Goal: Information Seeking & Learning: Learn about a topic

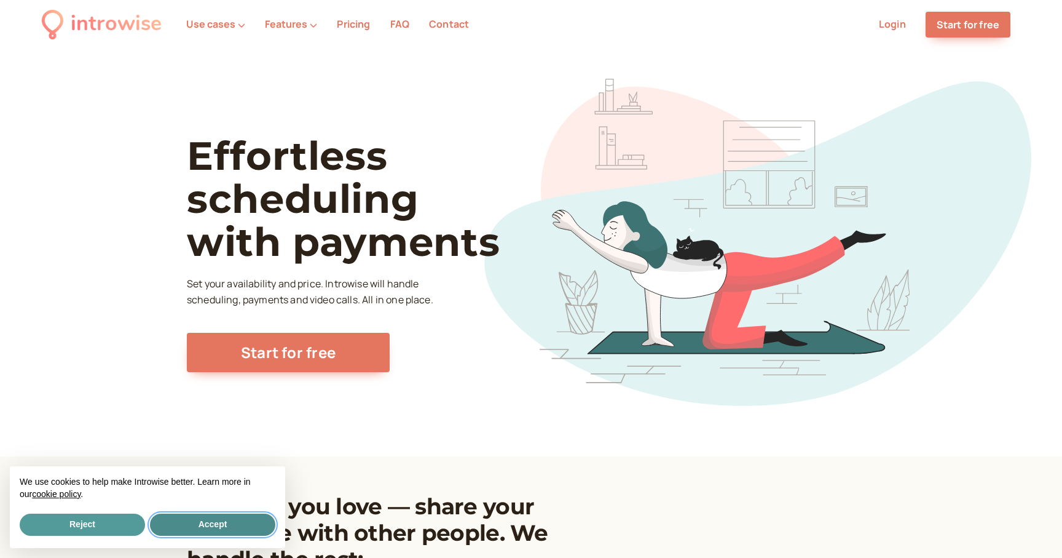
click at [230, 520] on button "Accept" at bounding box center [212, 524] width 125 height 22
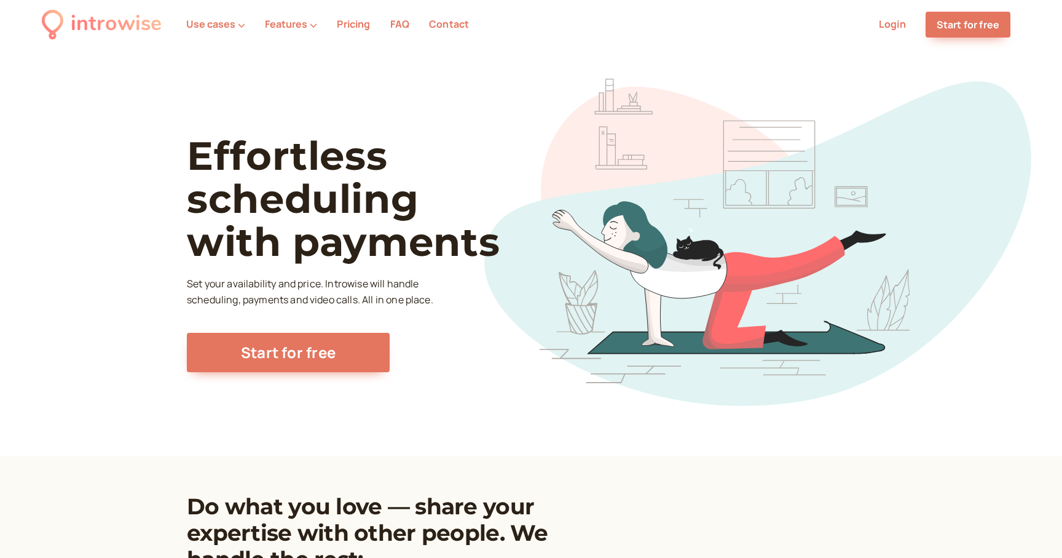
click at [358, 30] on link "Pricing" at bounding box center [353, 24] width 33 height 14
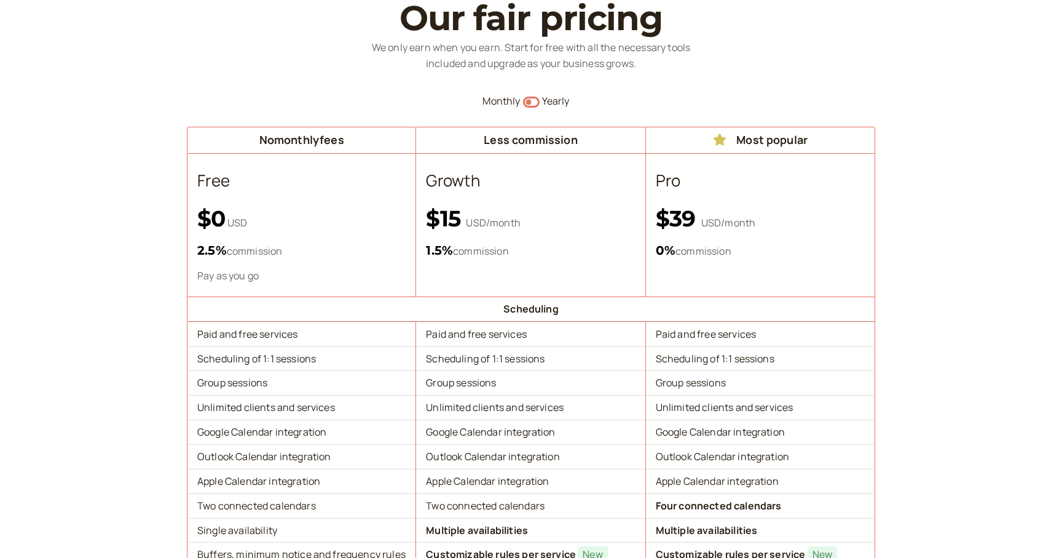
scroll to position [82, 0]
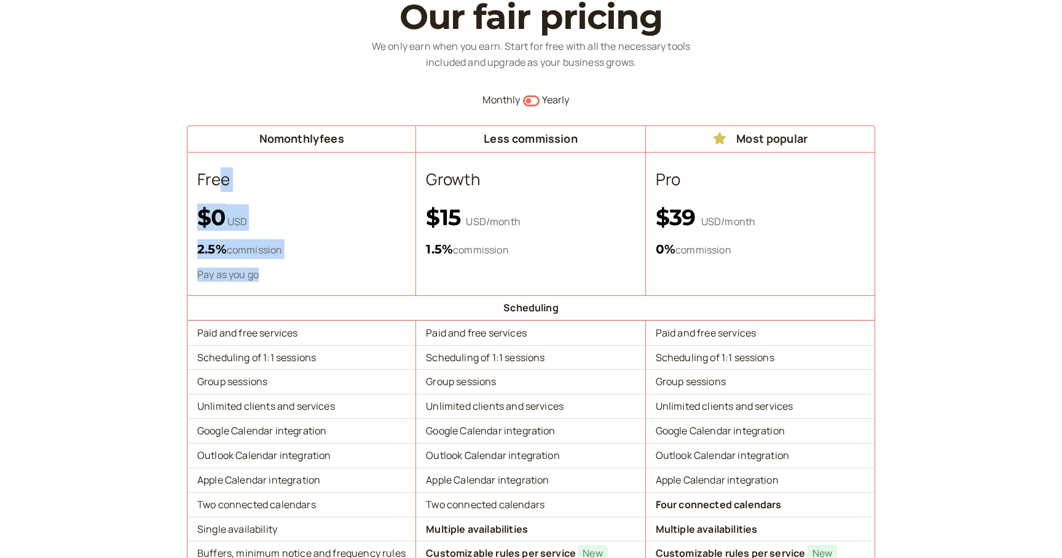
drag, startPoint x: 216, startPoint y: 174, endPoint x: 285, endPoint y: 282, distance: 128.3
click at [285, 282] on th "Free $0 USD 2.5 % commission Pay as you go" at bounding box center [301, 223] width 229 height 143
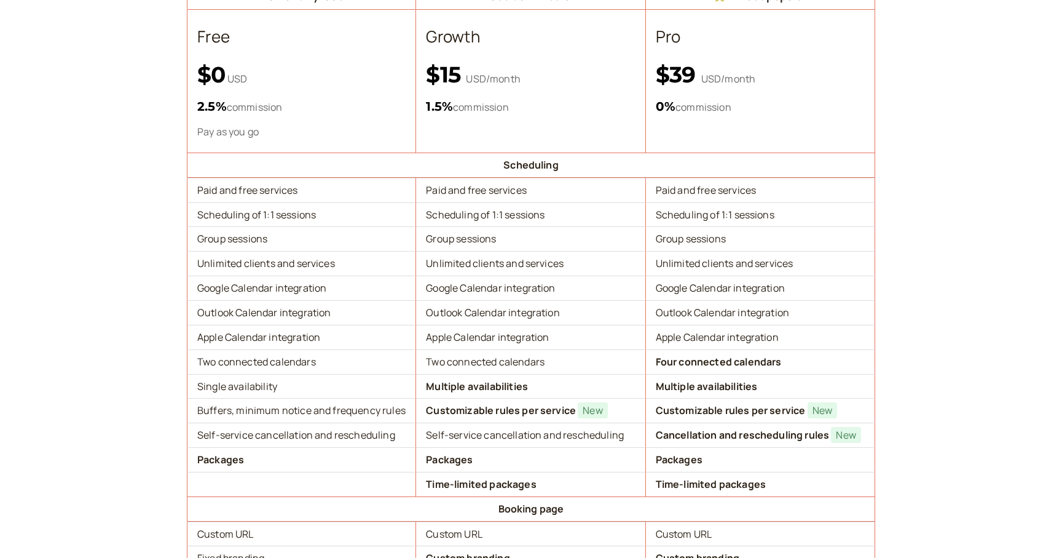
scroll to position [225, 0]
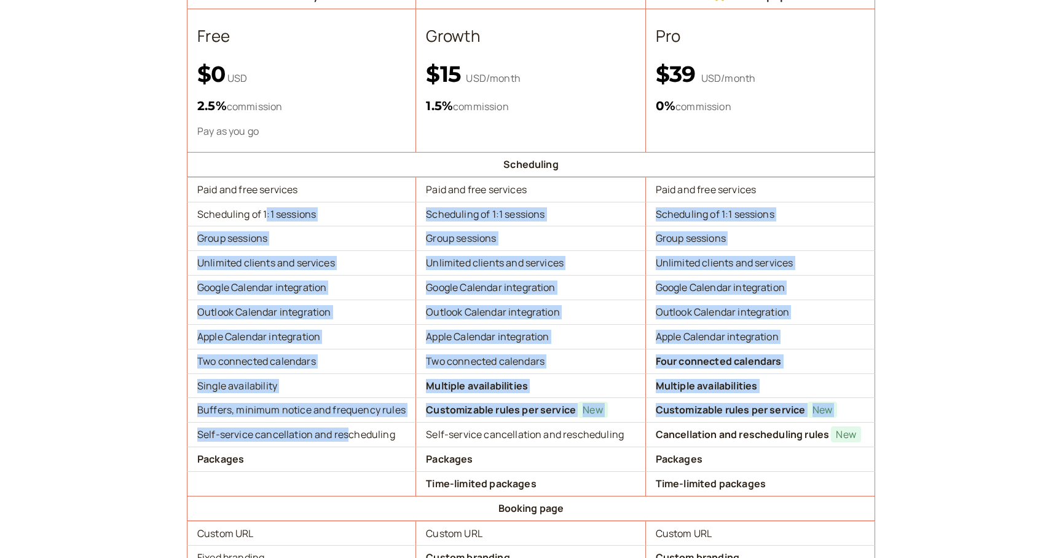
drag, startPoint x: 266, startPoint y: 211, endPoint x: 349, endPoint y: 437, distance: 240.4
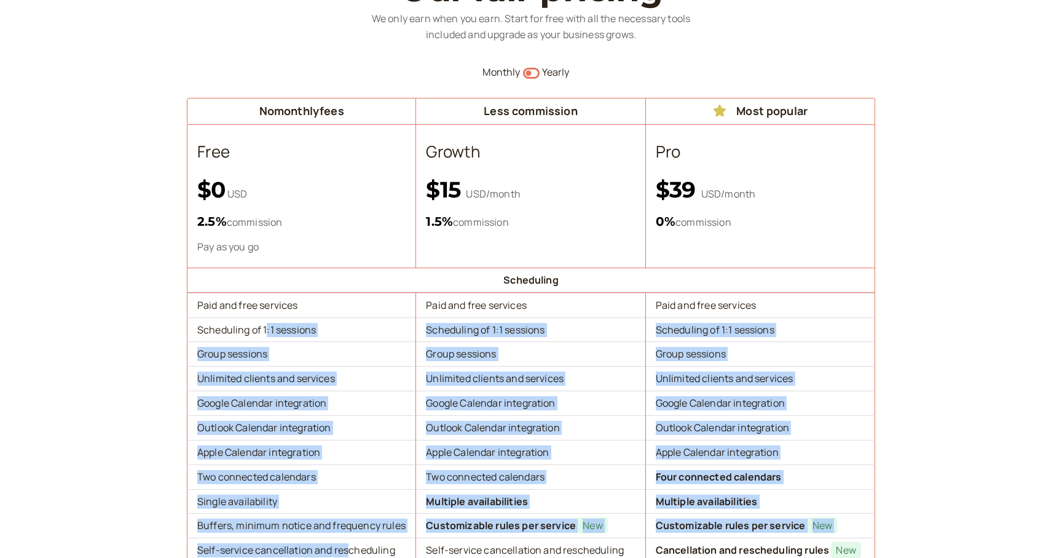
scroll to position [0, 0]
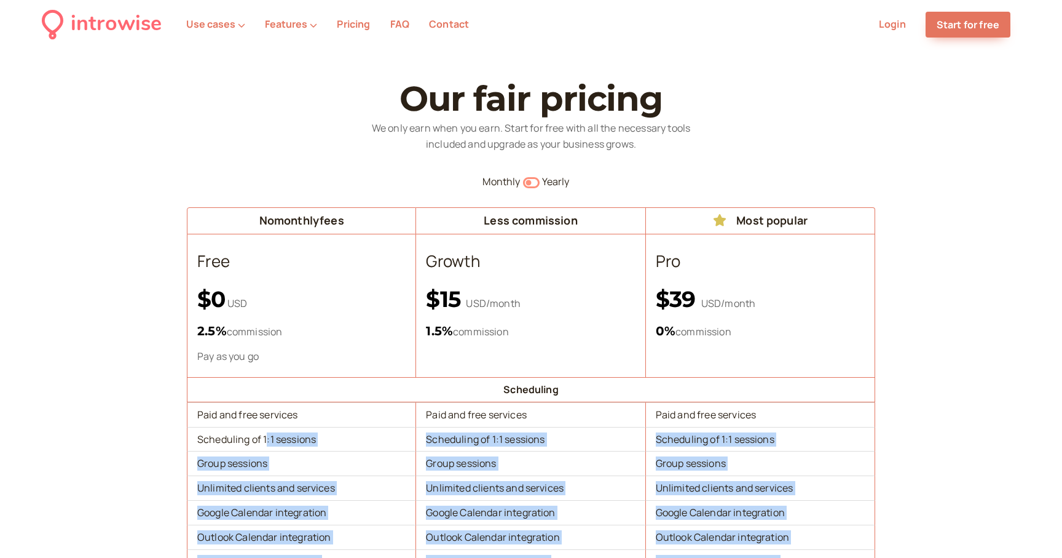
click at [531, 182] on icon "Switch to yearly" at bounding box center [531, 182] width 17 height 15
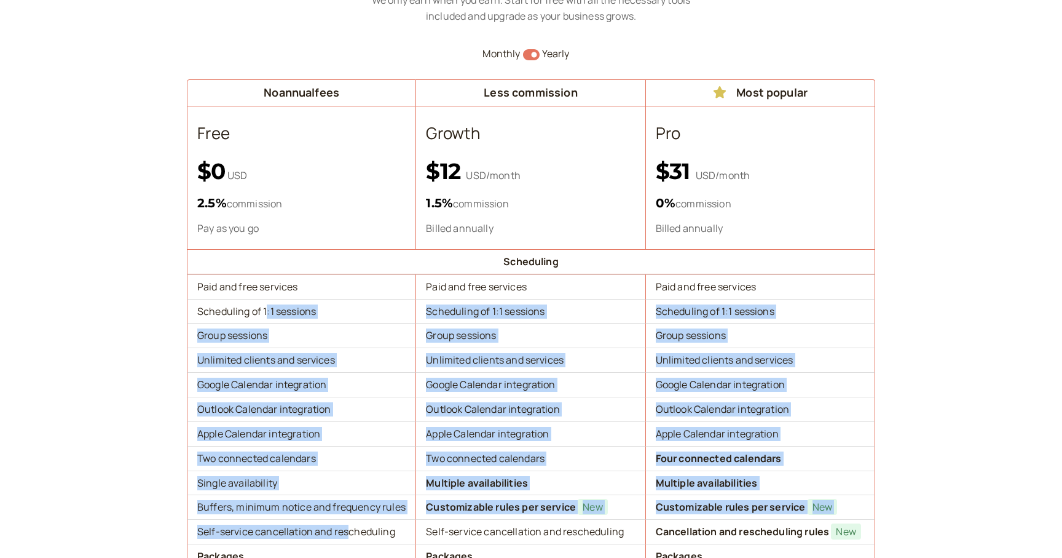
scroll to position [133, 0]
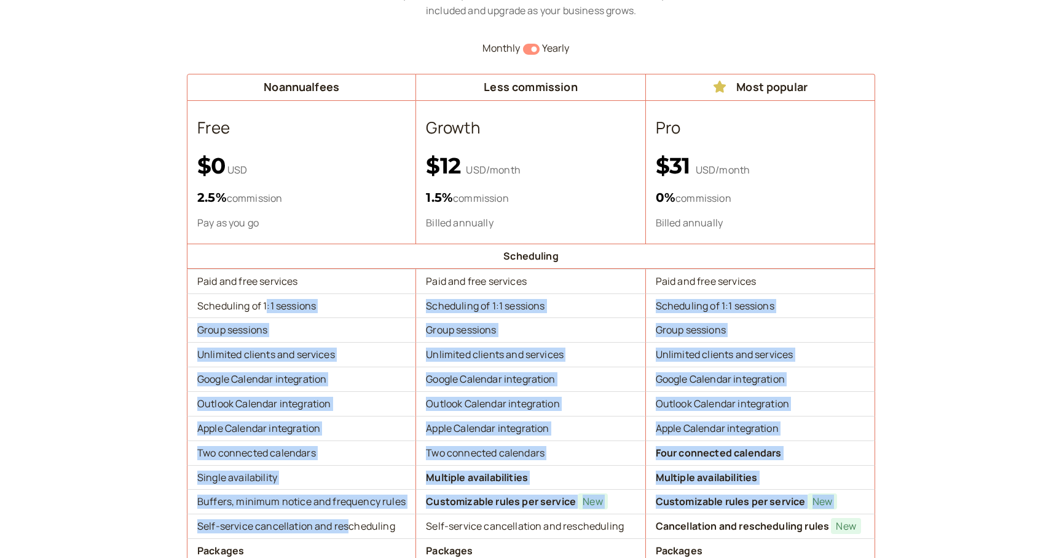
click at [527, 47] on icon "button" at bounding box center [531, 49] width 17 height 11
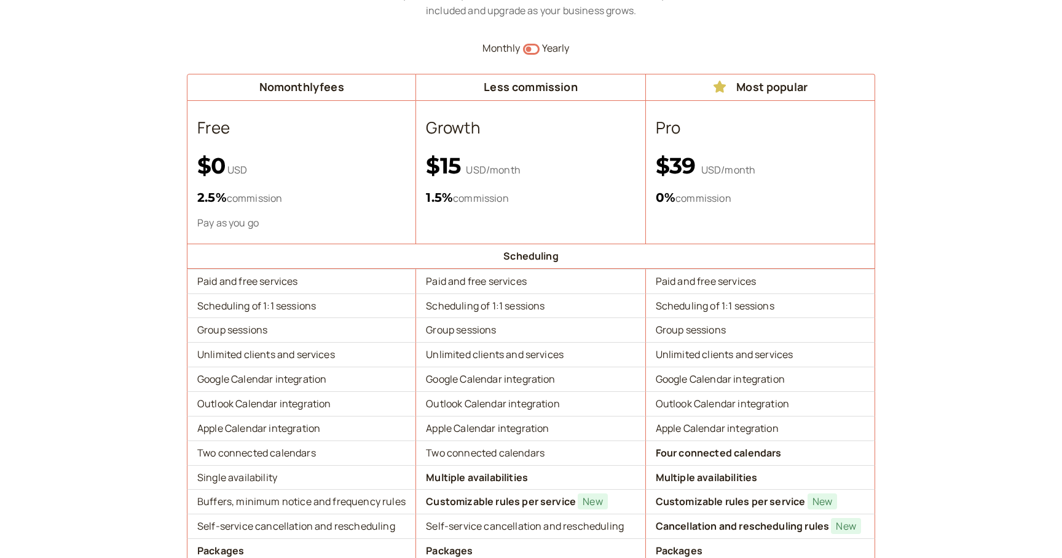
click at [540, 50] on div "Monthly Switch to yearly Yearly" at bounding box center [531, 49] width 689 height 16
click at [533, 51] on icon "Switch to yearly" at bounding box center [531, 49] width 17 height 15
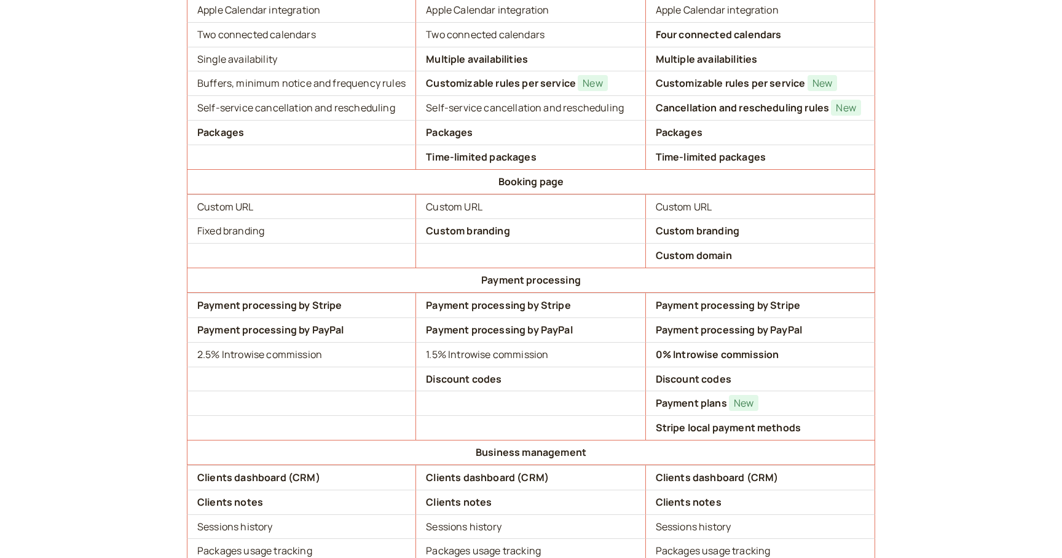
scroll to position [560, 0]
